Goal: Navigation & Orientation: Understand site structure

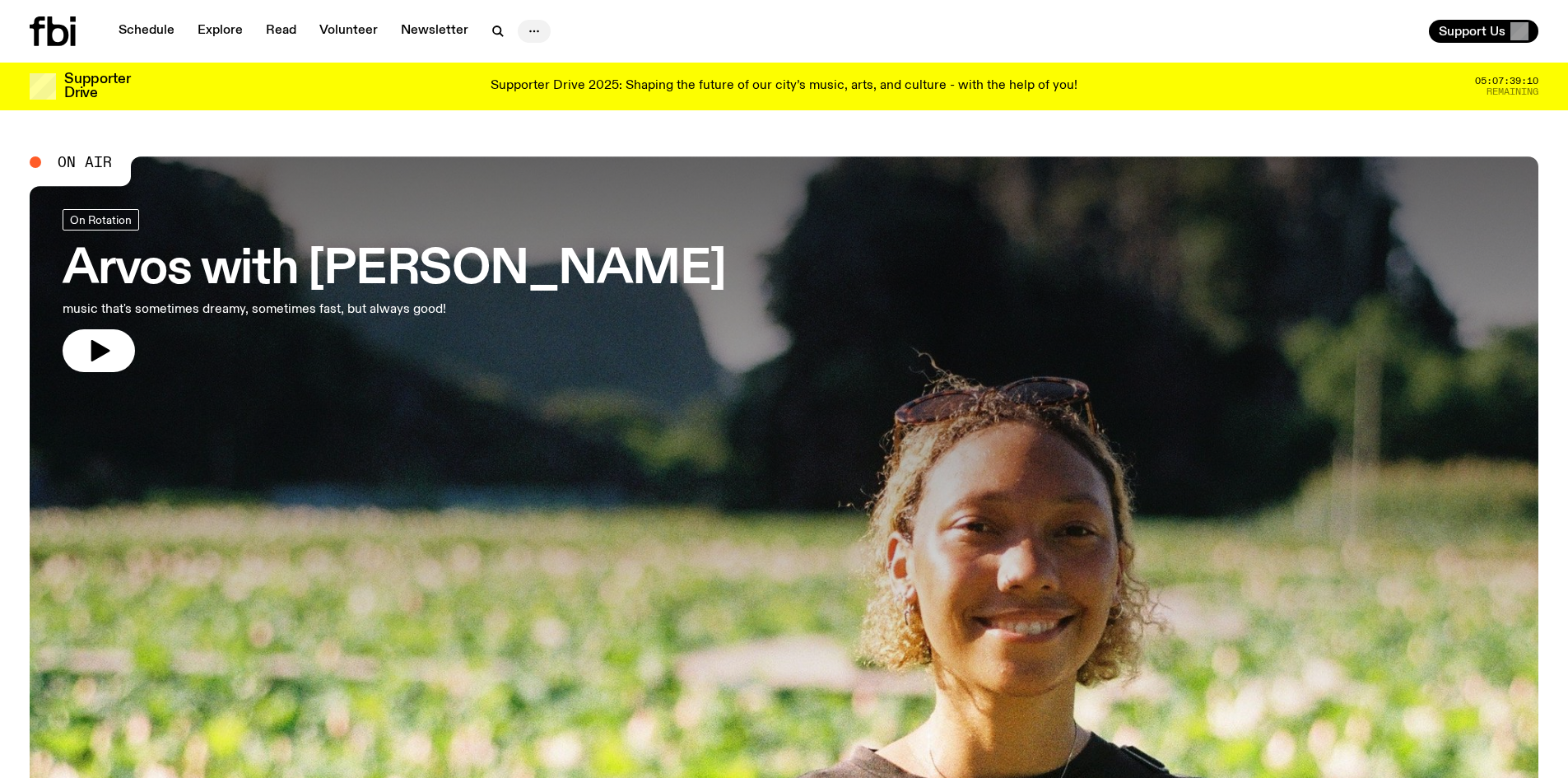
click at [527, 27] on icon "button" at bounding box center [534, 31] width 20 height 20
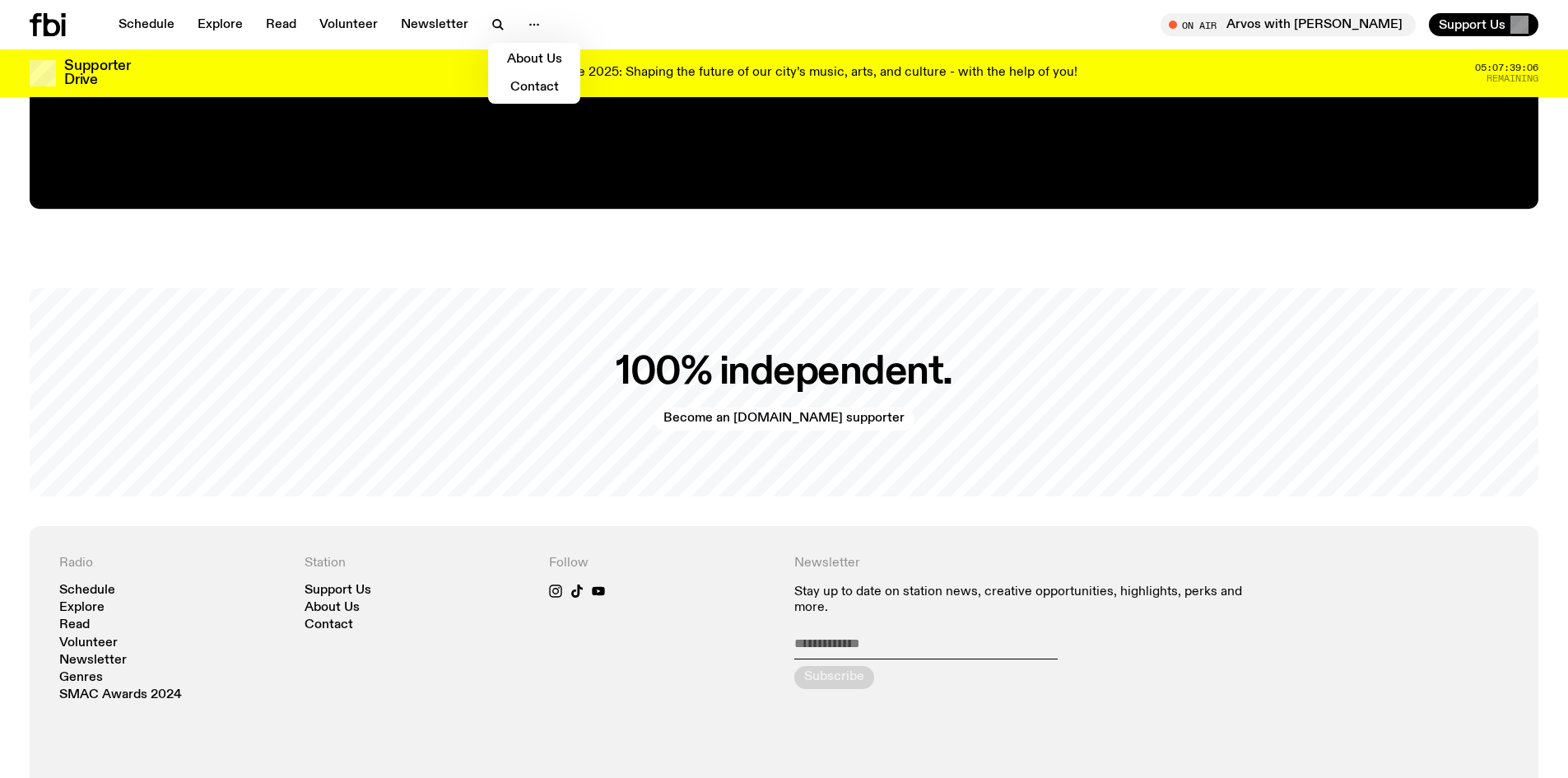
scroll to position [3981, 0]
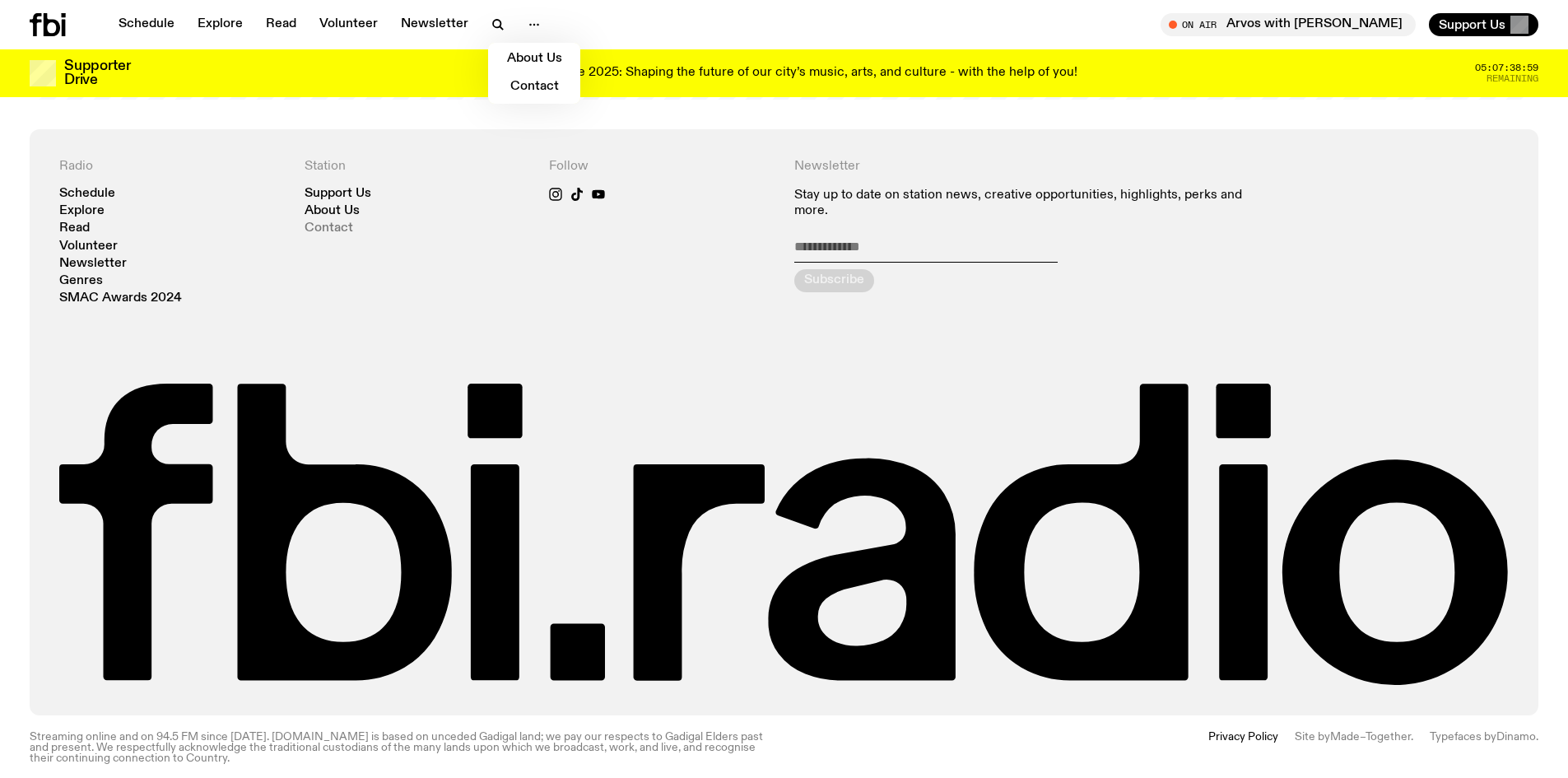
click at [339, 222] on link "Contact" at bounding box center [329, 228] width 49 height 12
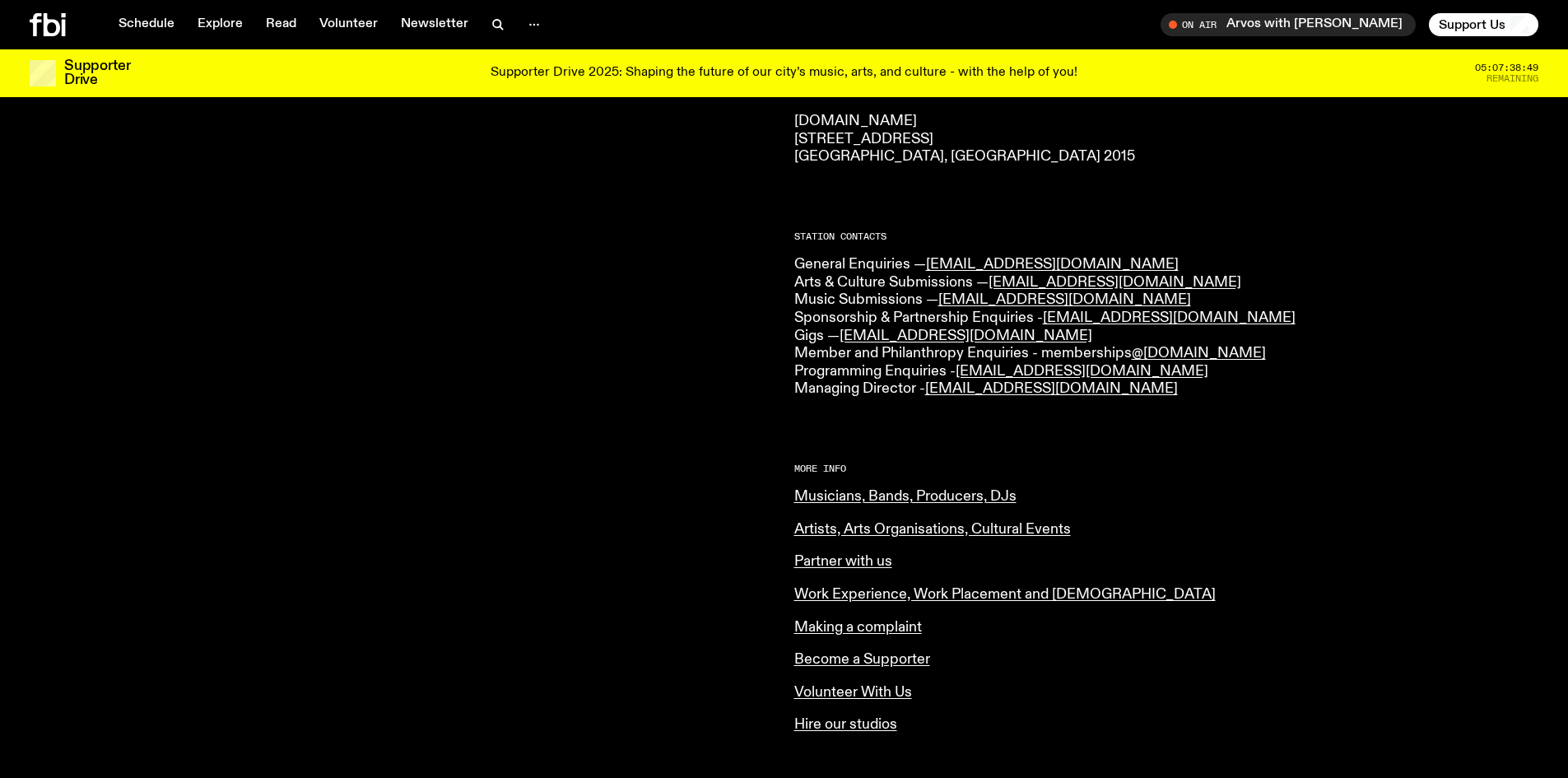
scroll to position [404, 0]
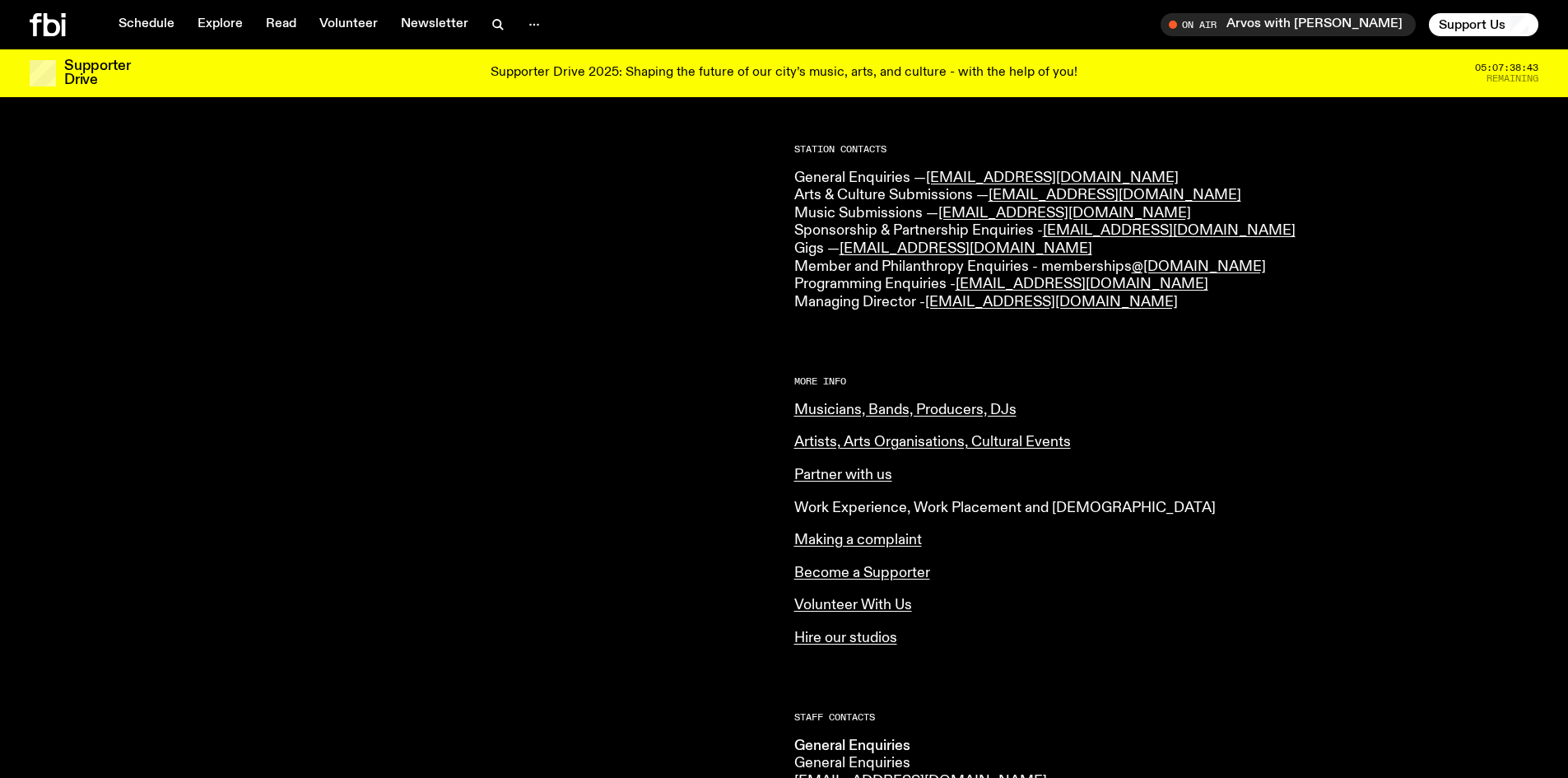
click at [851, 507] on link "Work Experience, Work Placement and [DEMOGRAPHIC_DATA]" at bounding box center [1006, 508] width 422 height 15
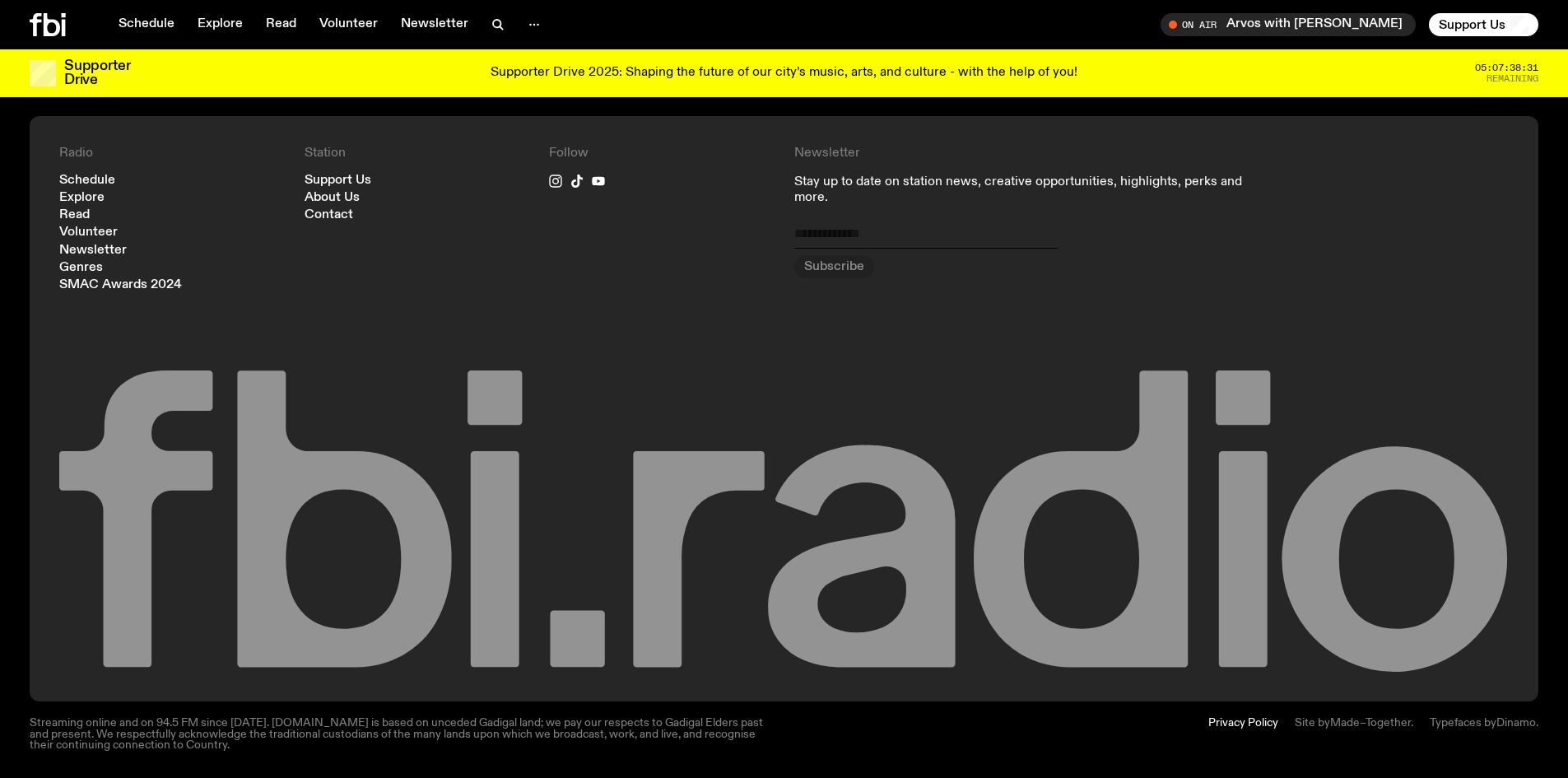
scroll to position [1147, 0]
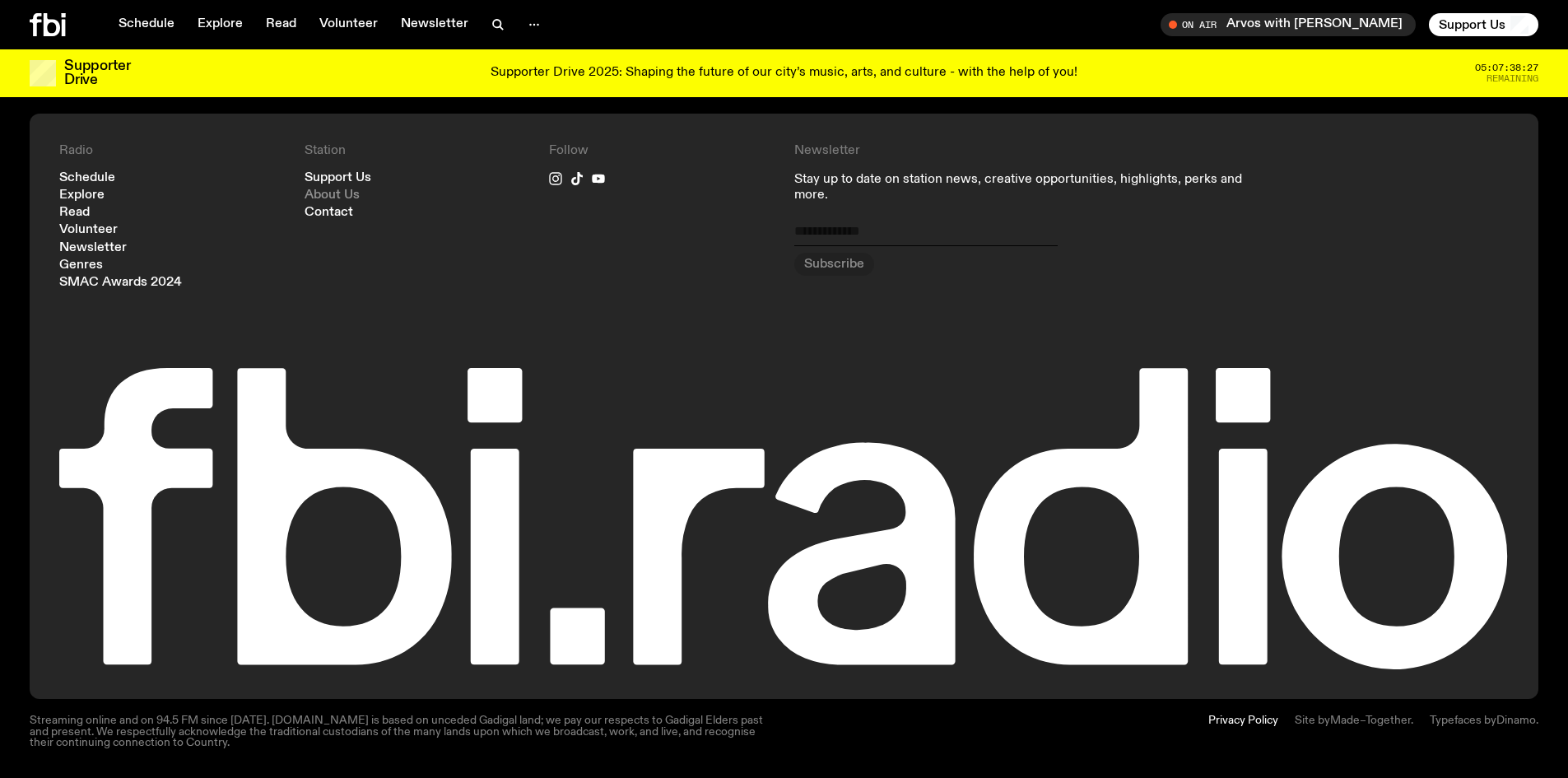
click at [328, 189] on link "About Us" at bounding box center [332, 195] width 55 height 12
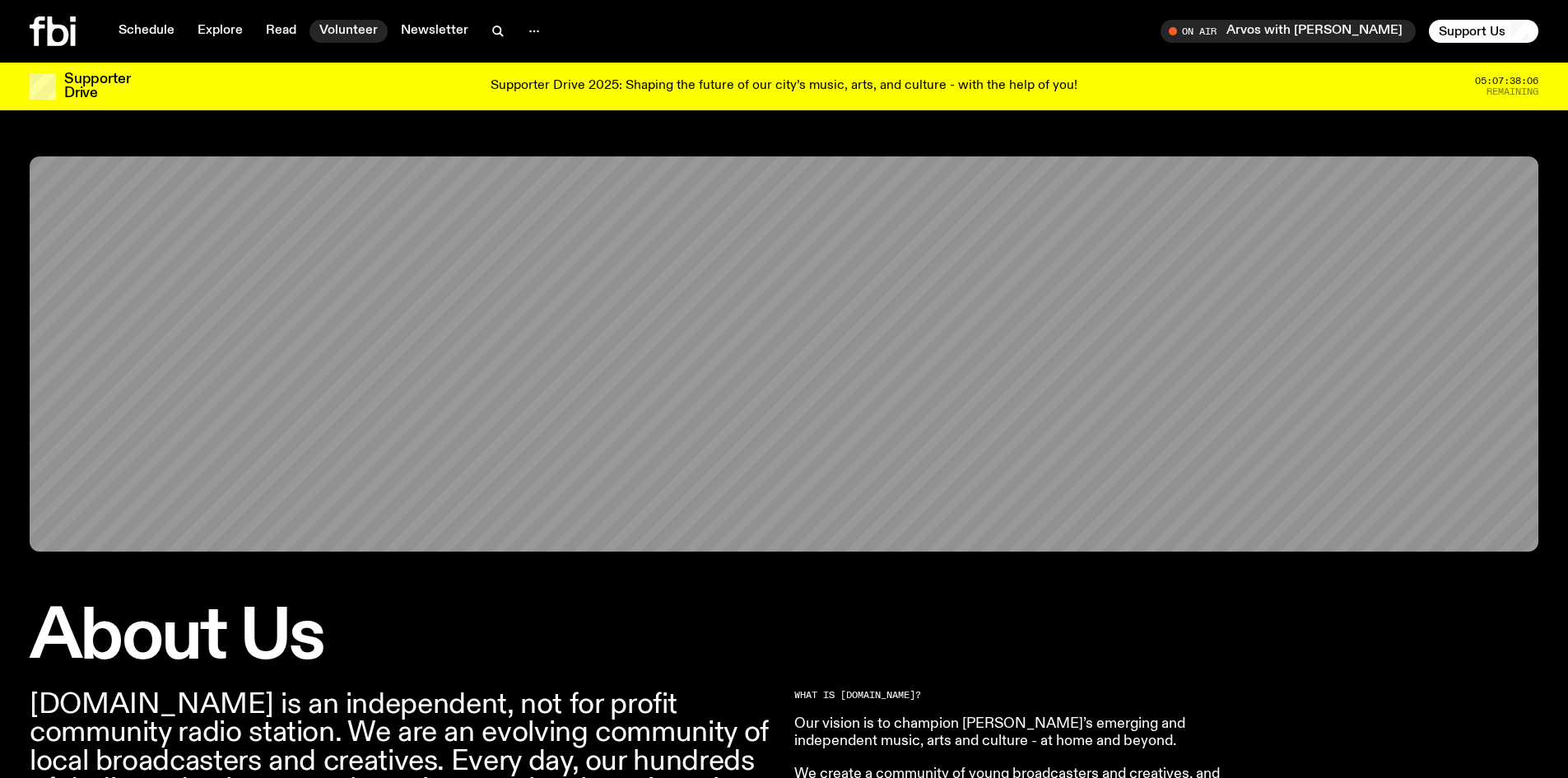
click at [335, 29] on link "Volunteer" at bounding box center [349, 31] width 78 height 23
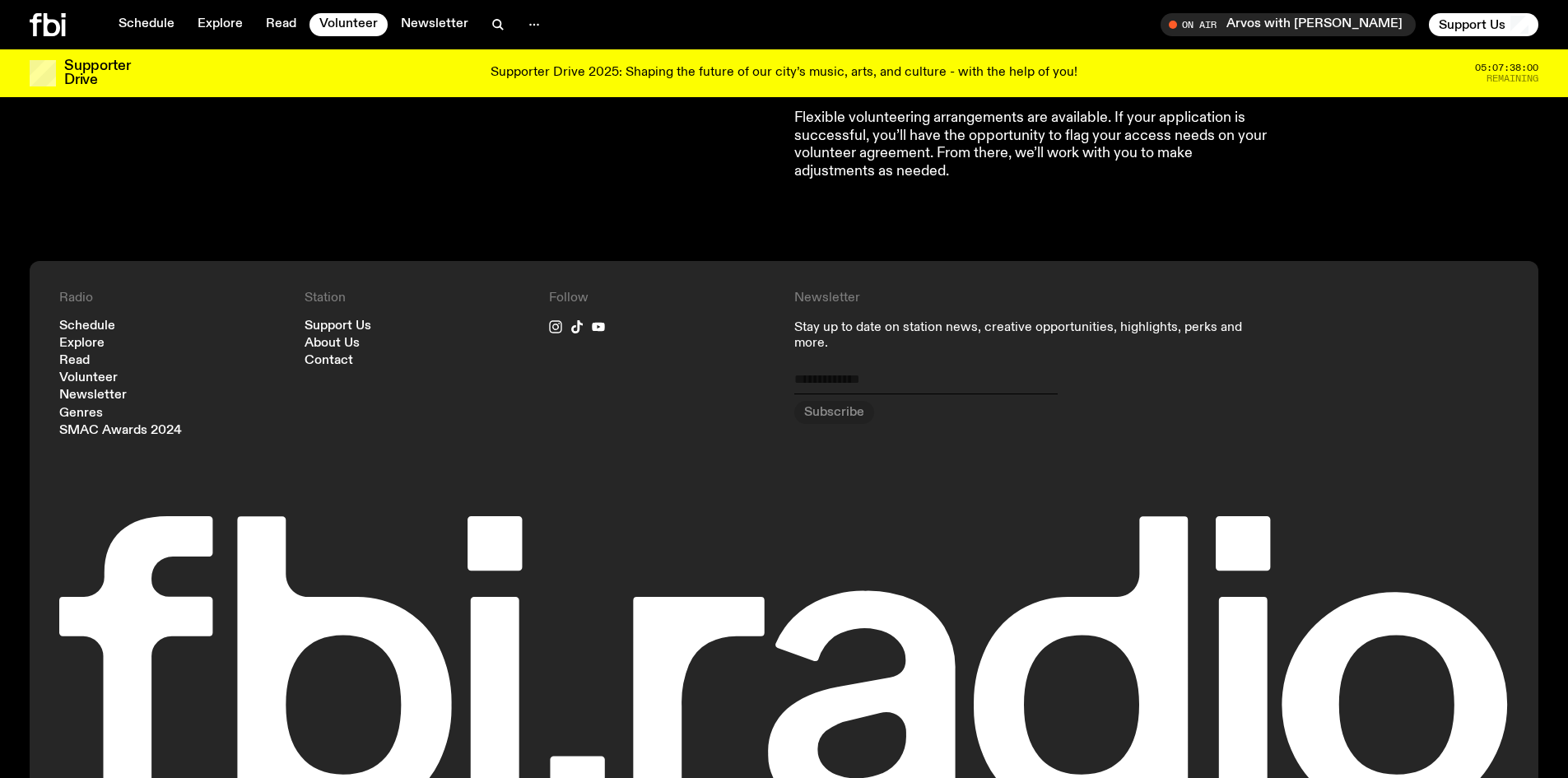
scroll to position [1555, 0]
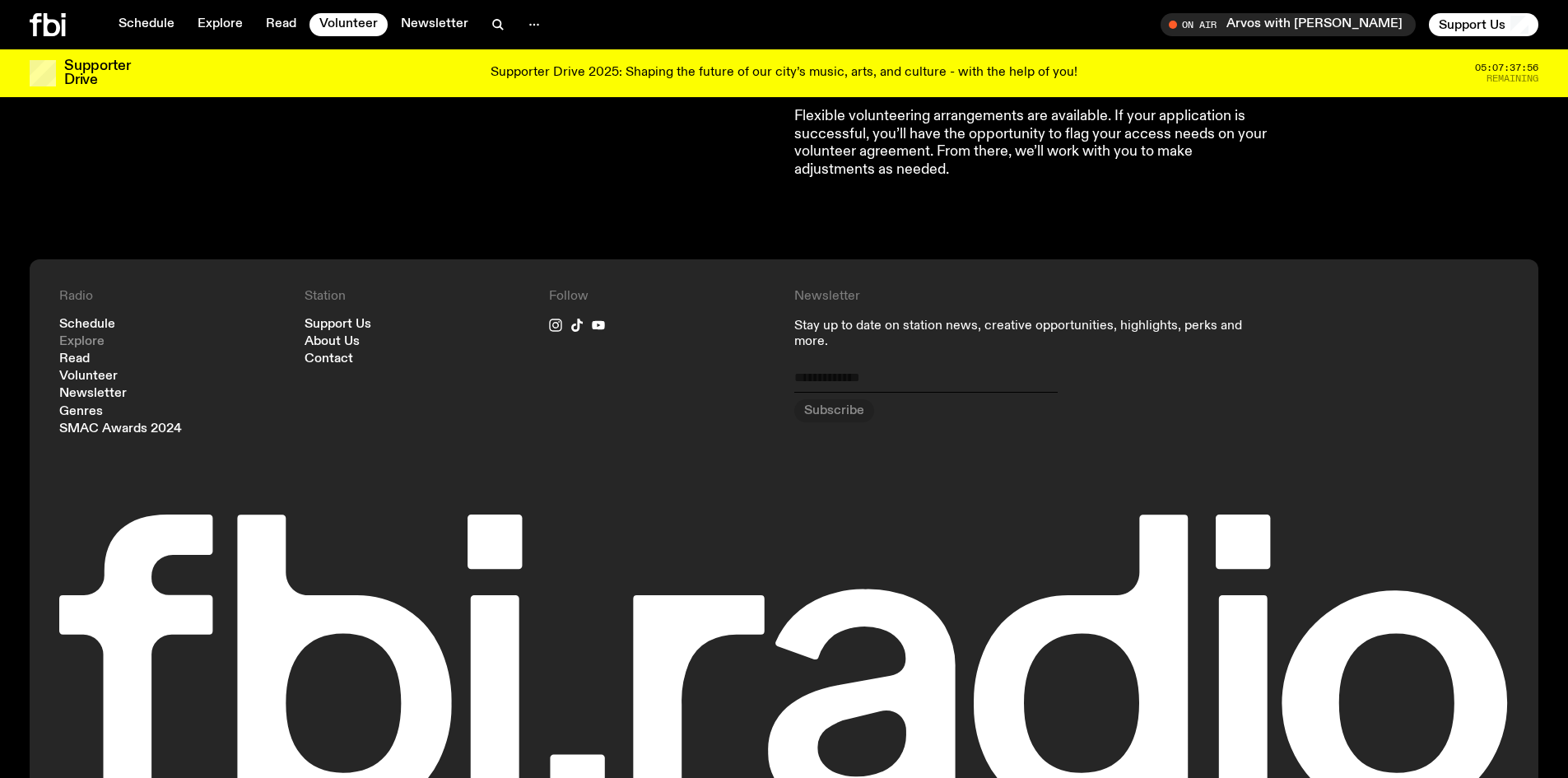
click at [79, 343] on link "Explore" at bounding box center [82, 341] width 46 height 12
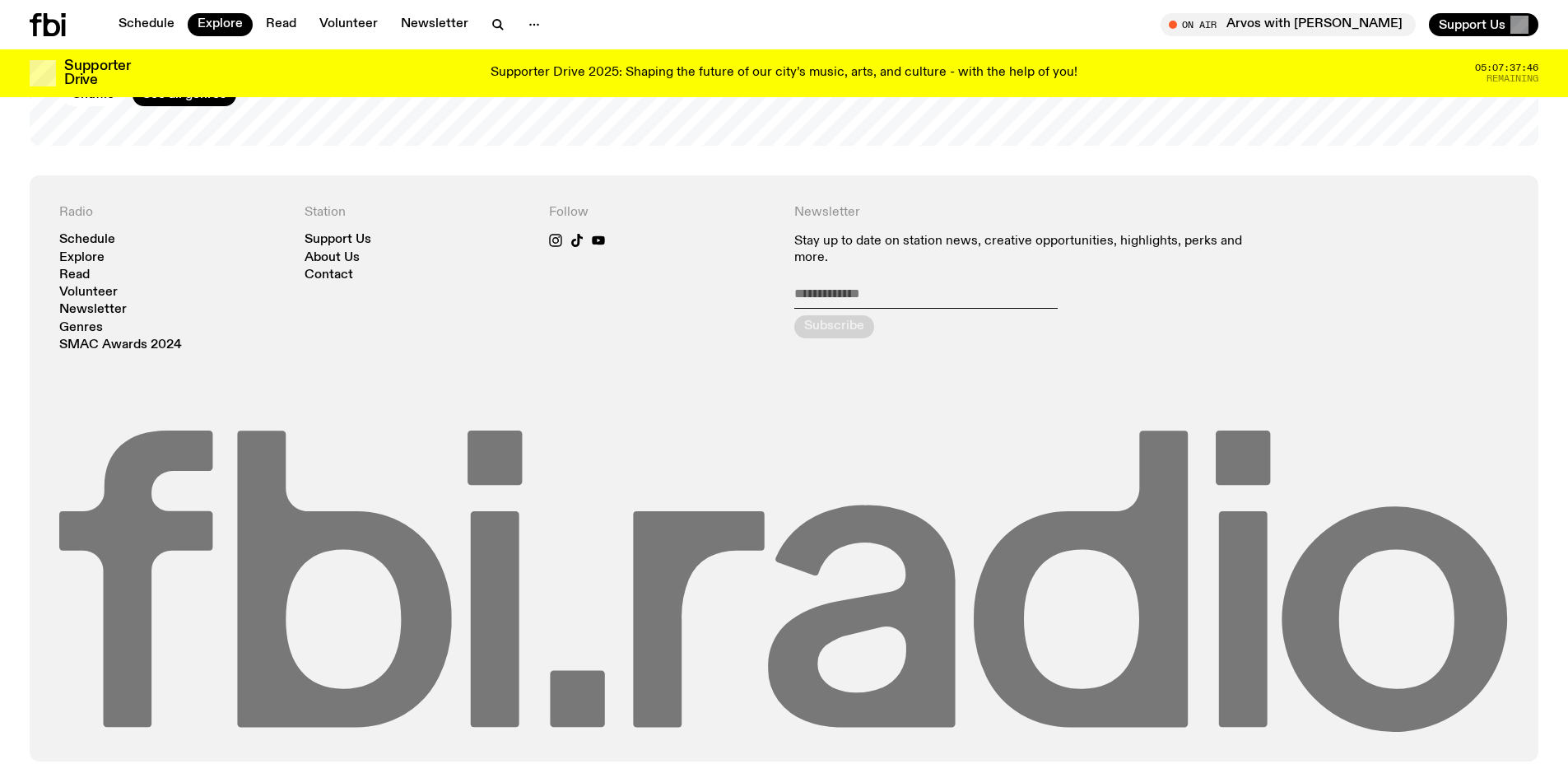
scroll to position [3226, 0]
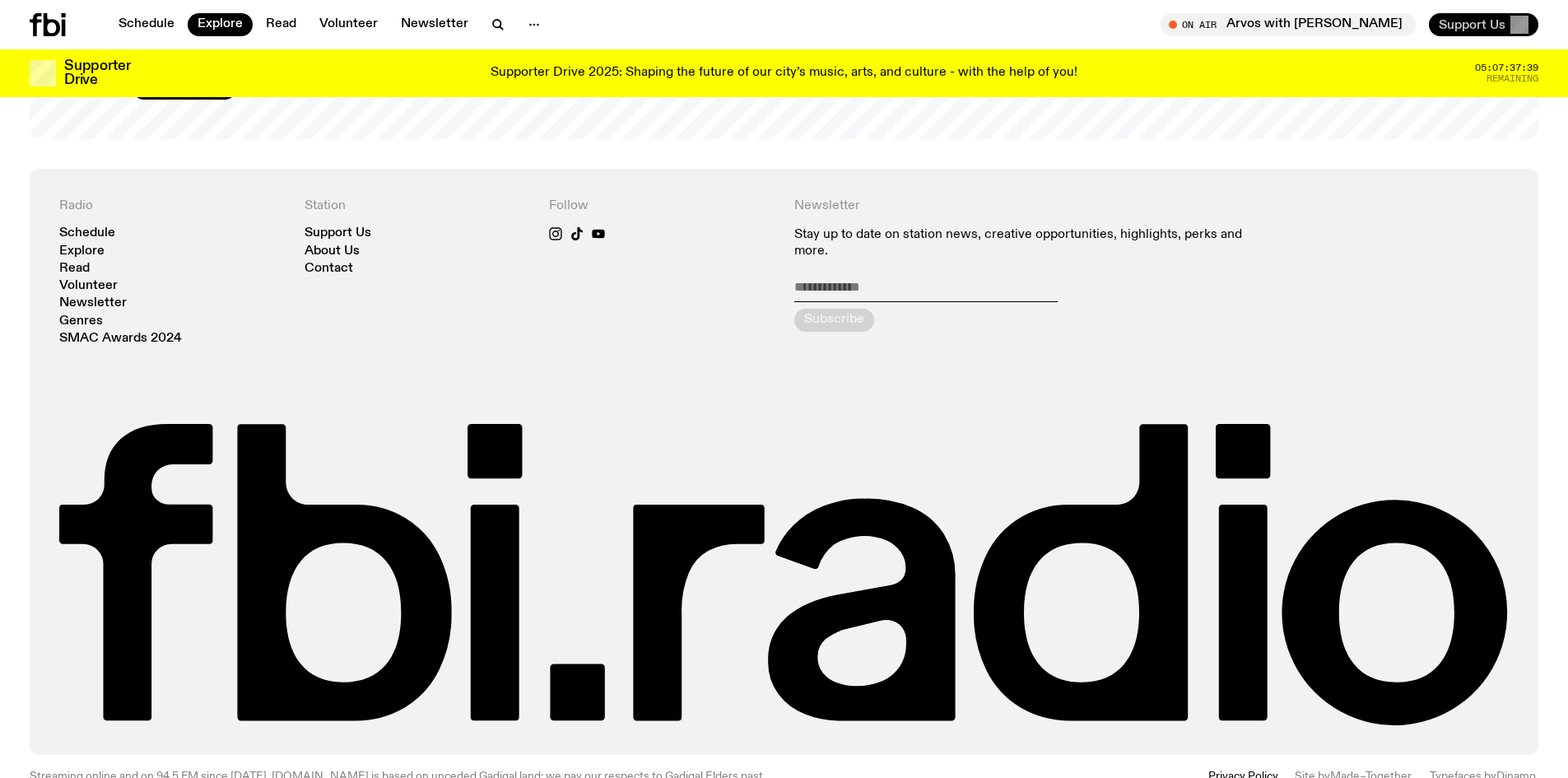
click at [1451, 18] on span "Support Us" at bounding box center [1472, 25] width 66 height 15
